Goal: Find specific page/section: Find specific page/section

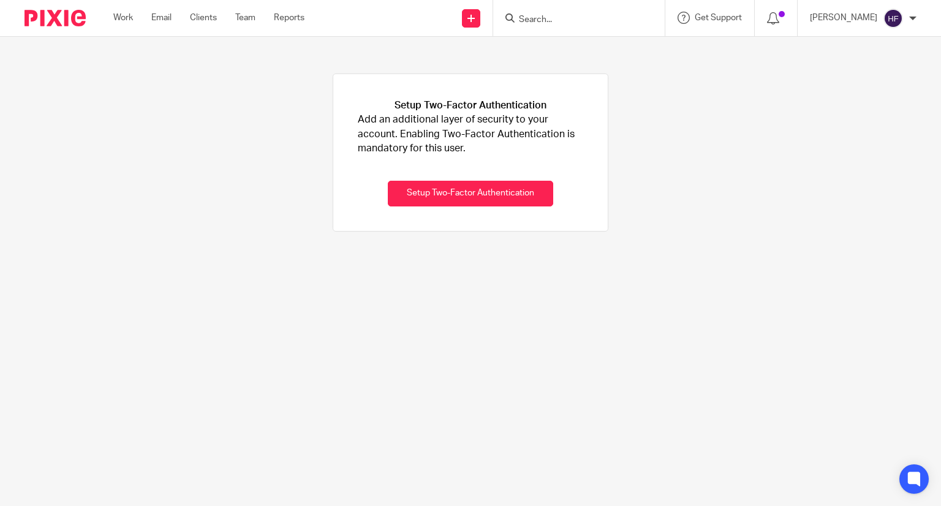
click at [559, 20] on input "Search" at bounding box center [573, 20] width 110 height 11
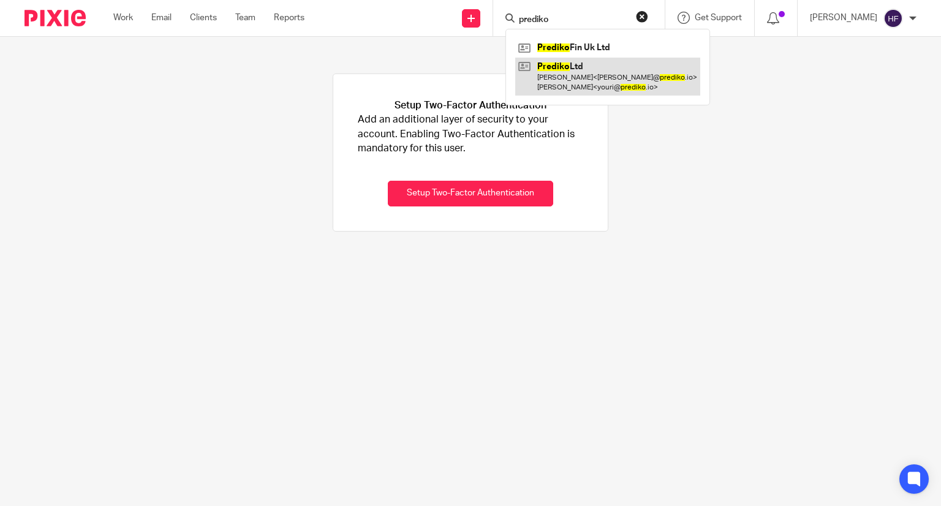
type input "prediko"
click at [591, 78] on link at bounding box center [607, 77] width 185 height 38
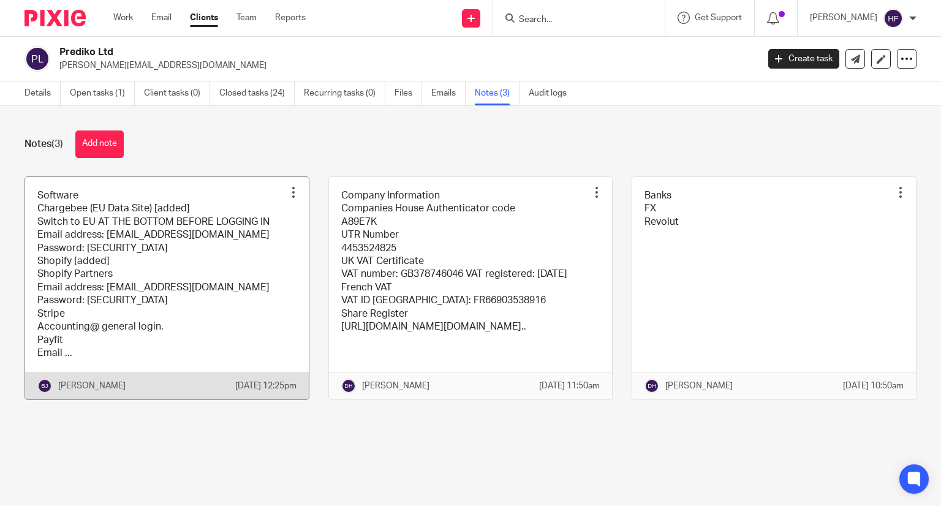
click at [170, 272] on link at bounding box center [167, 288] width 284 height 223
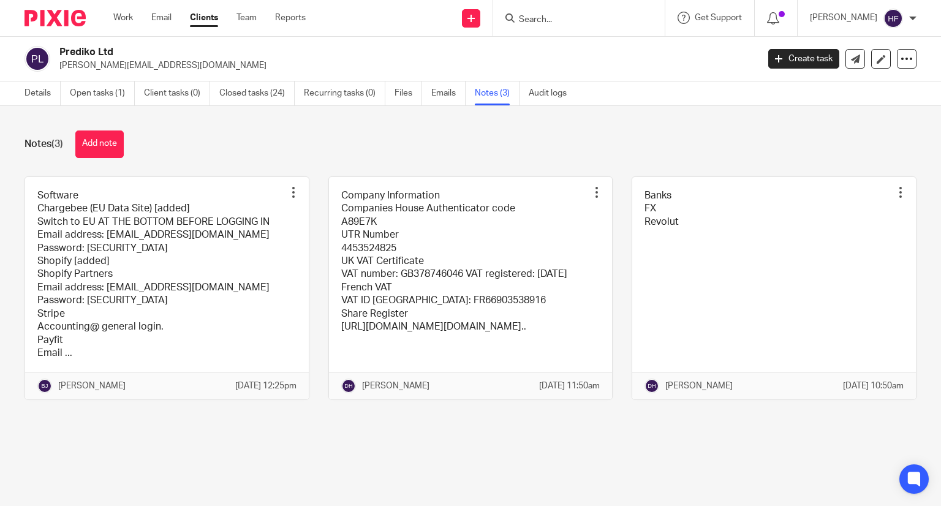
click at [429, 248] on link at bounding box center [471, 288] width 284 height 223
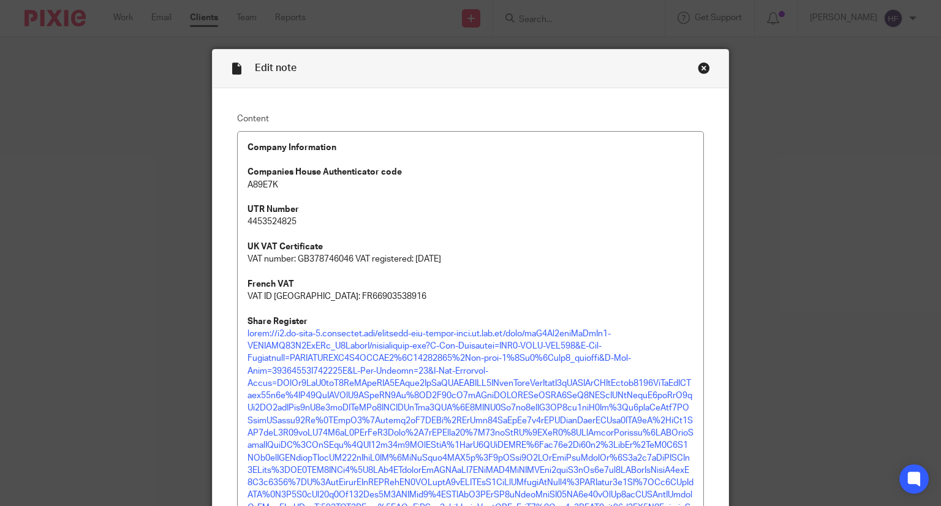
click at [704, 72] on div "Close this dialog window" at bounding box center [704, 68] width 12 height 12
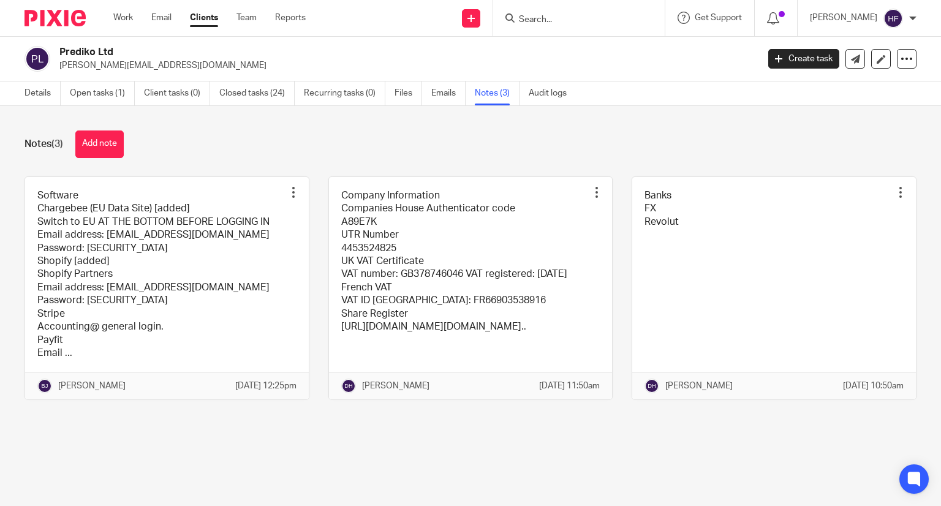
click at [576, 20] on input "Search" at bounding box center [573, 20] width 110 height 11
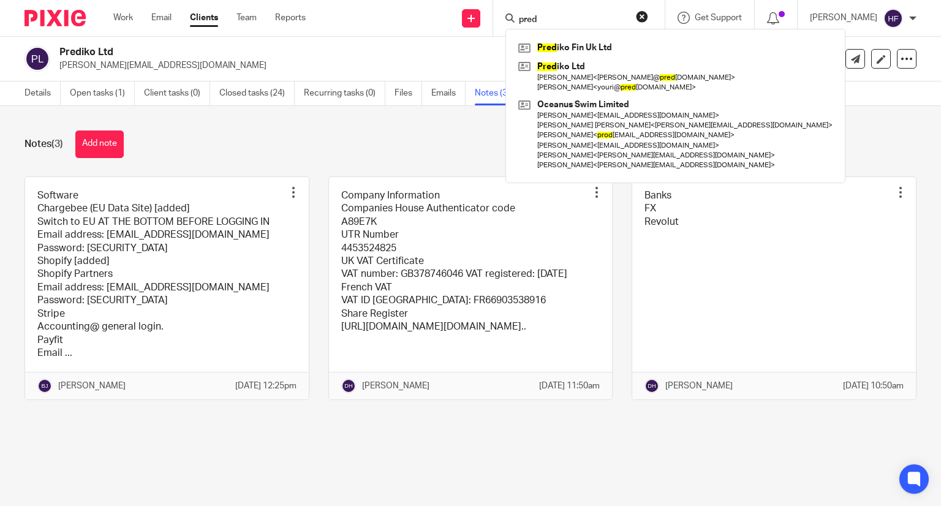
type input "pred"
click at [598, 37] on div "Pred iko Fin Uk Ltd Pred iko Ltd Cyrus Mahler < cyrus@ pred iko.io > Youri Mosk…" at bounding box center [676, 106] width 340 height 154
click at [612, 55] on link at bounding box center [675, 48] width 320 height 18
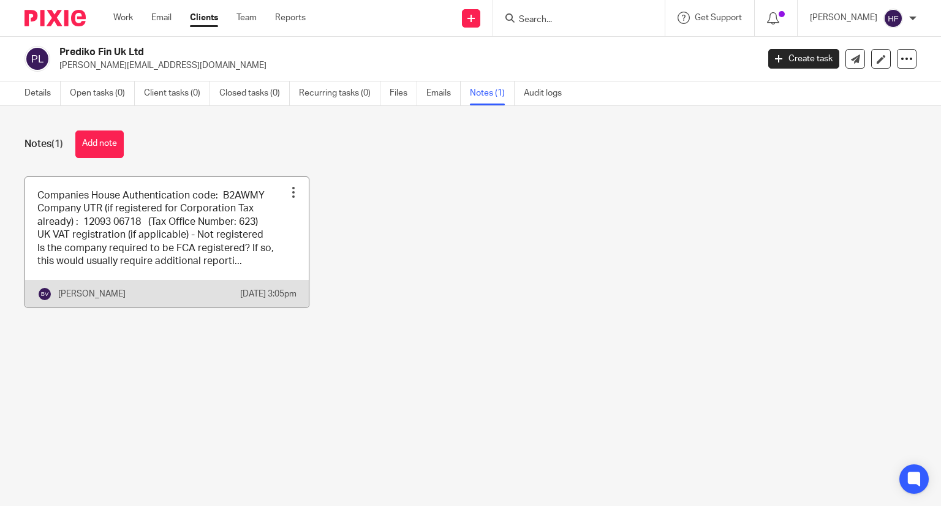
click at [263, 238] on link at bounding box center [167, 242] width 284 height 131
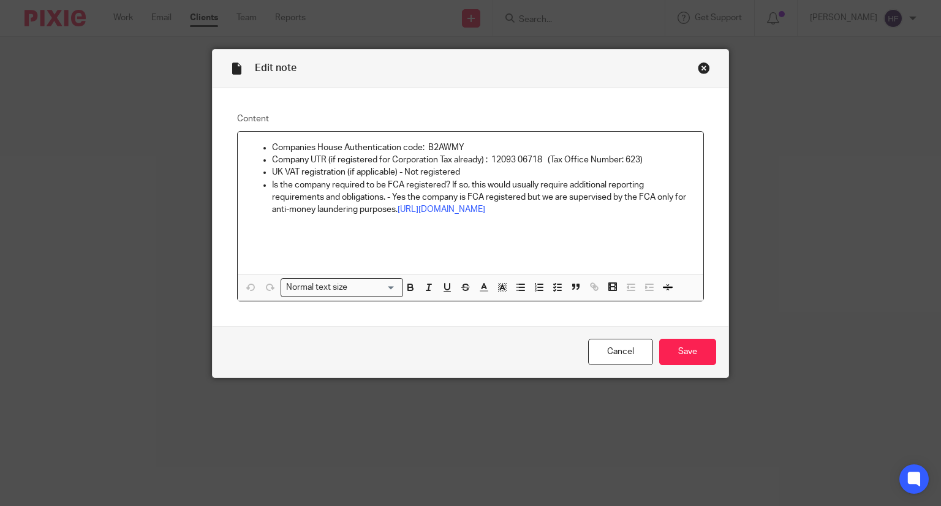
click at [698, 67] on div "Close this dialog window" at bounding box center [704, 68] width 12 height 12
